Goal: Task Accomplishment & Management: Use online tool/utility

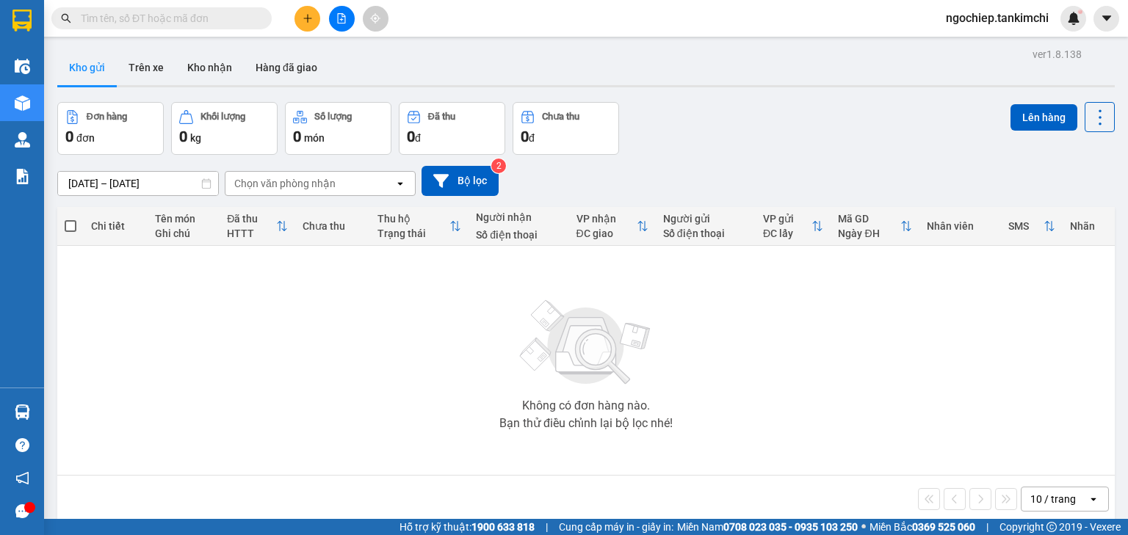
click at [241, 18] on input "text" at bounding box center [167, 18] width 173 height 16
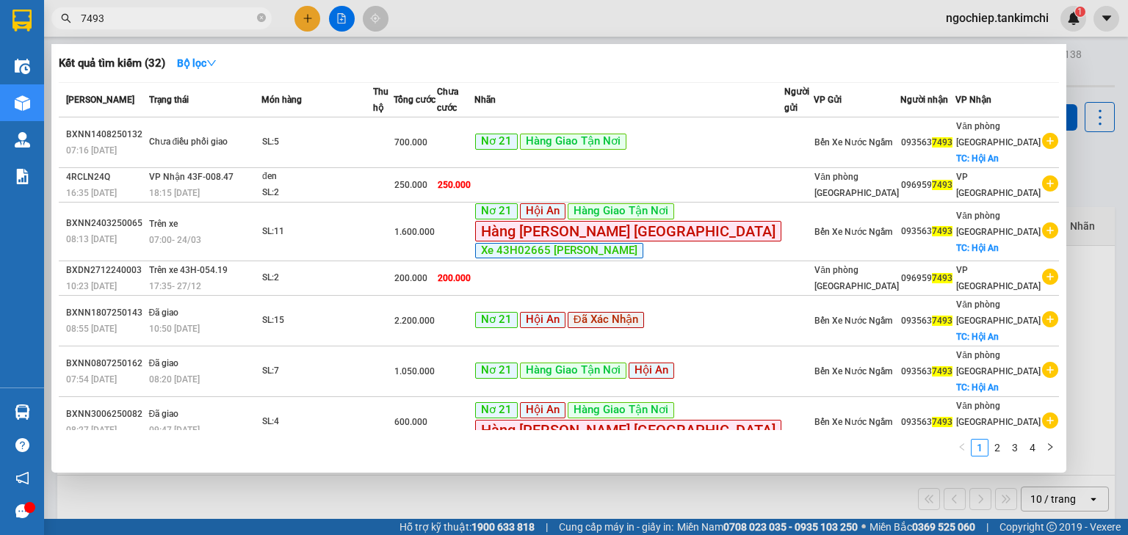
click at [541, 493] on div at bounding box center [564, 267] width 1128 height 535
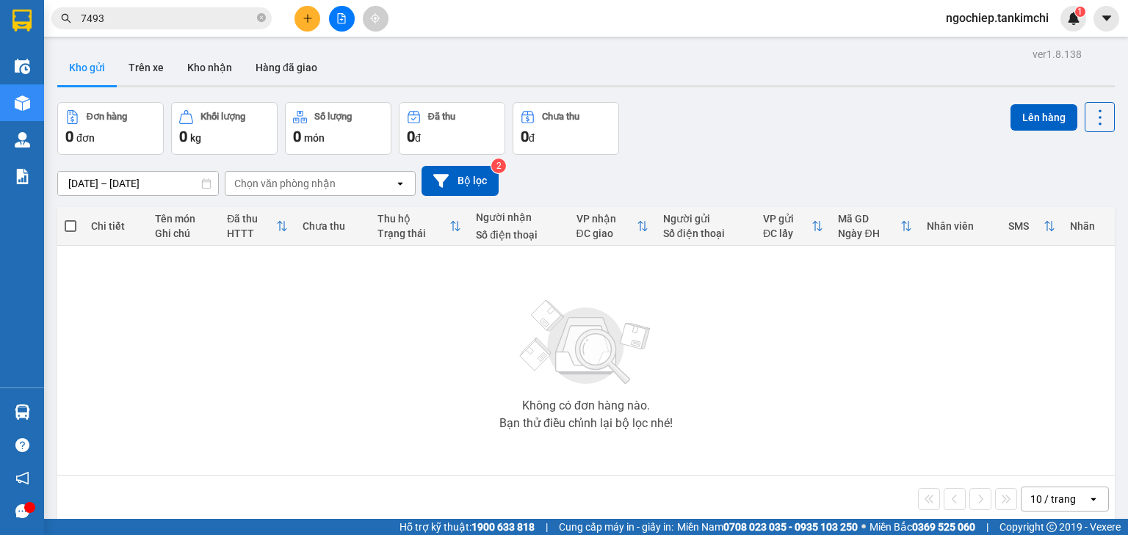
click at [228, 21] on input "7493" at bounding box center [167, 18] width 173 height 16
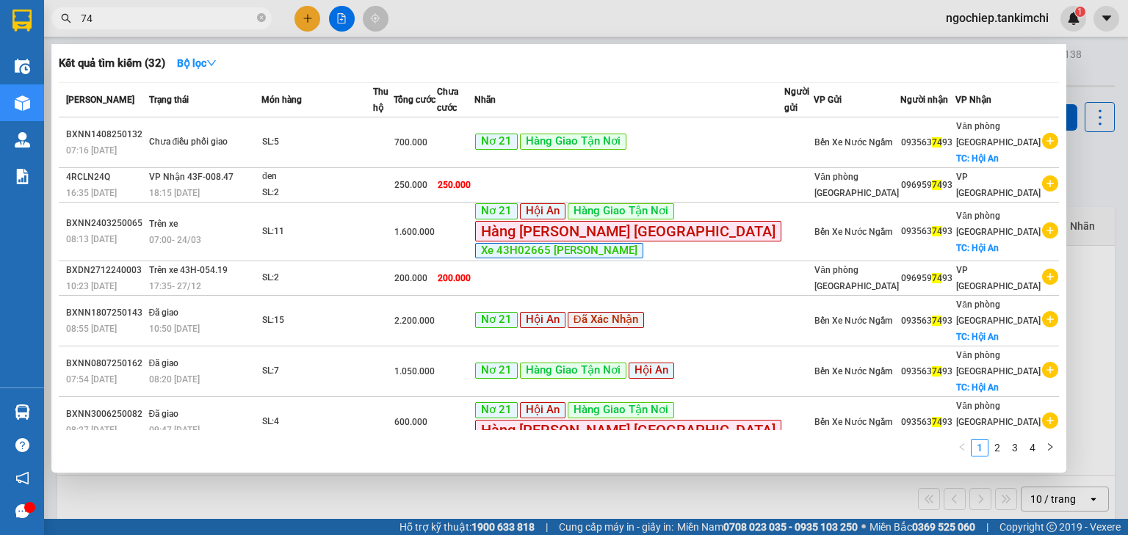
type input "7"
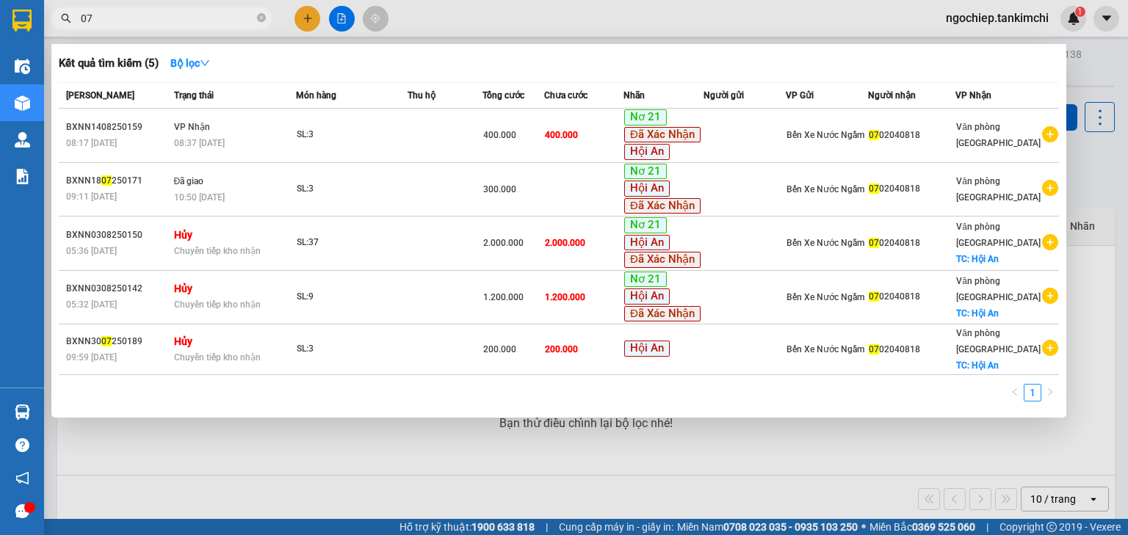
type input "0"
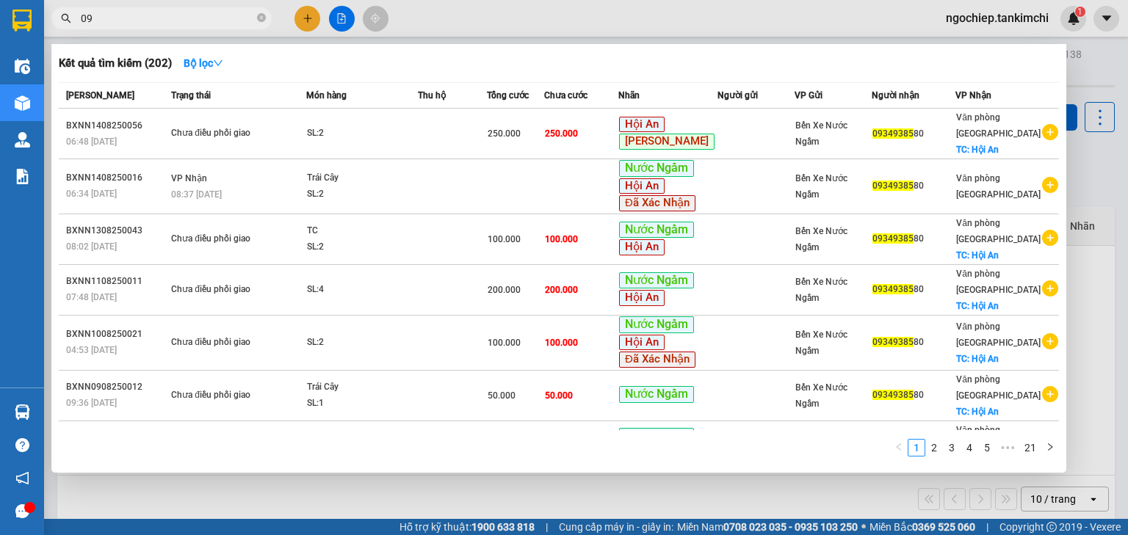
type input "0"
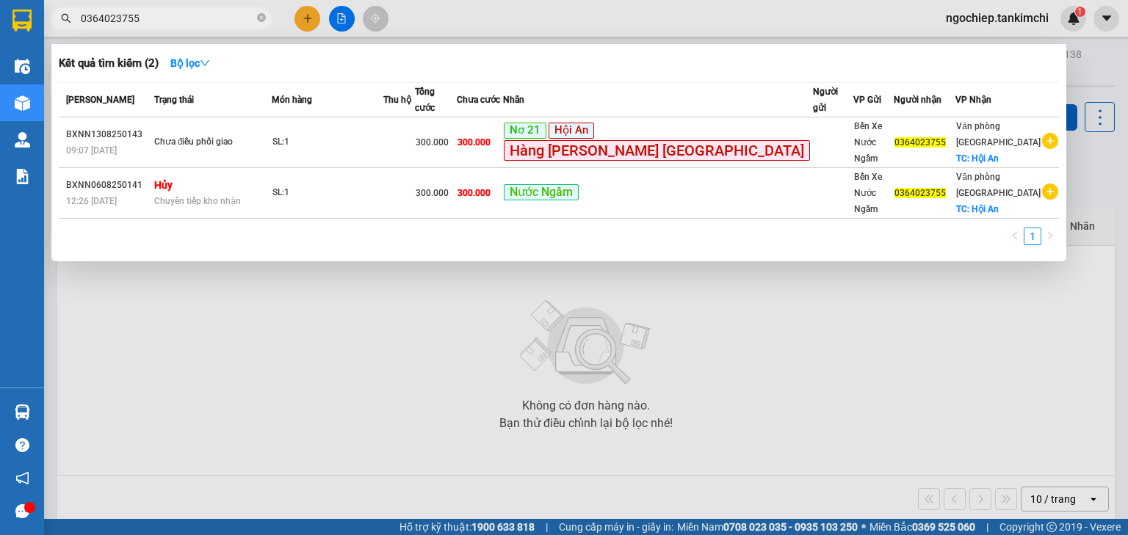
type input "0364023755"
